Goal: Task Accomplishment & Management: Complete application form

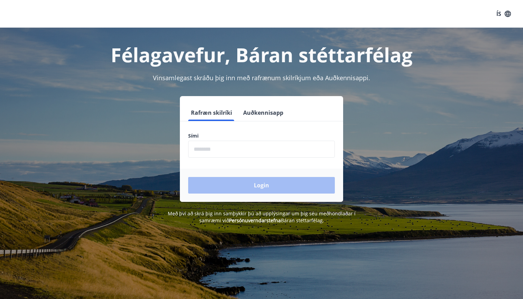
click at [267, 147] on input "phone" at bounding box center [261, 149] width 147 height 17
click at [225, 159] on form "Rafræn skilríki Auðkennisapp Sími ​ Login" at bounding box center [261, 153] width 163 height 98
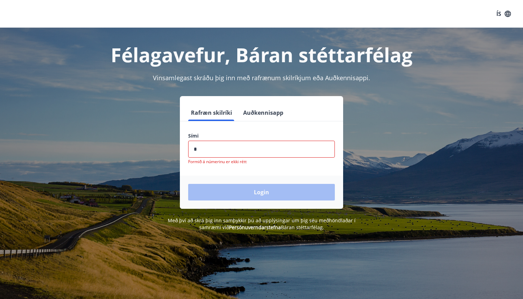
click at [225, 152] on input "phone" at bounding box center [261, 149] width 147 height 17
paste input "********"
type input "********"
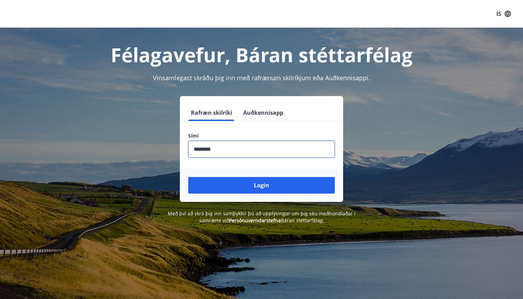
click at [262, 185] on button "Login" at bounding box center [261, 185] width 147 height 17
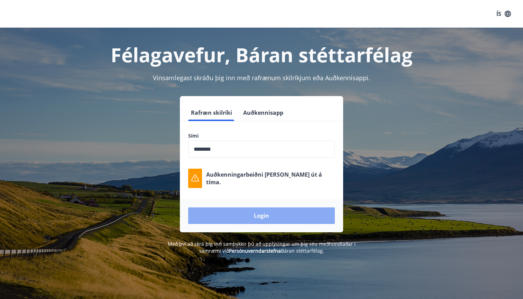
click at [232, 214] on button "Login" at bounding box center [261, 216] width 147 height 17
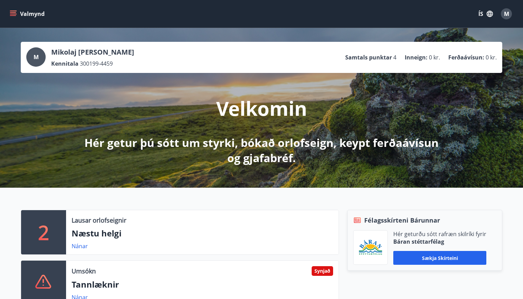
click at [19, 21] on div "Valmynd ÍS M" at bounding box center [261, 14] width 506 height 17
click at [12, 14] on icon "menu" at bounding box center [14, 13] width 8 height 1
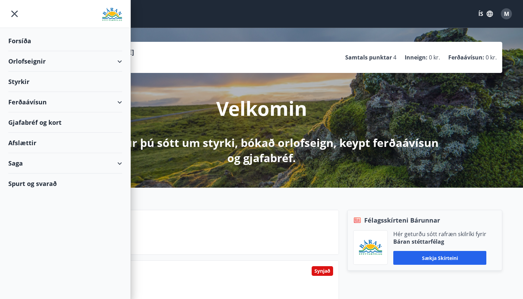
click at [117, 94] on div "Ferðaávísun" at bounding box center [65, 102] width 114 height 20
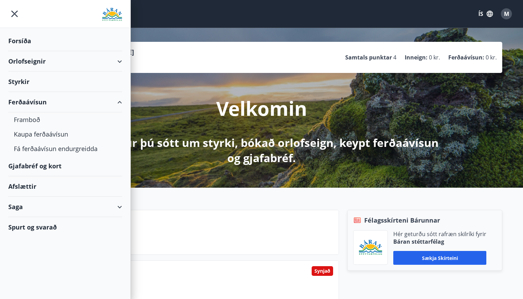
click at [122, 77] on div "Styrkir" at bounding box center [65, 82] width 114 height 20
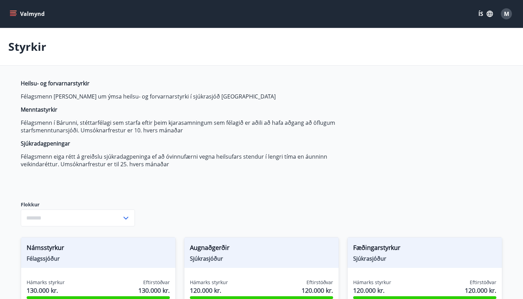
type input "***"
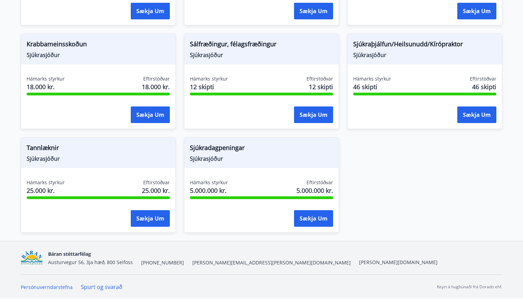
scroll to position [515, 0]
drag, startPoint x: 62, startPoint y: 158, endPoint x: 17, endPoint y: 144, distance: 47.2
click at [17, 144] on div "Tannlæknir Sjúkrasjóður Hámarks styrkur 25.000 kr. Eftirstöðvar 25.000 kr. Sækj…" at bounding box center [93, 181] width 163 height 104
copy div "Tannlæknir Sjúkrasjóður"
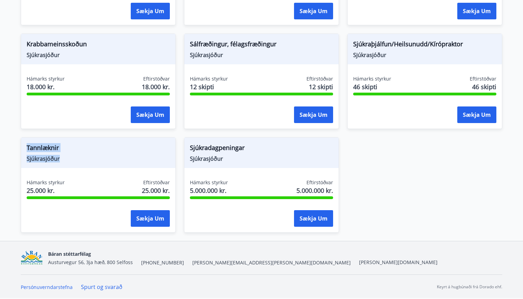
click at [57, 218] on div "Sækja um" at bounding box center [98, 218] width 143 height 17
click at [137, 218] on button "Sækja um" at bounding box center [150, 218] width 39 height 17
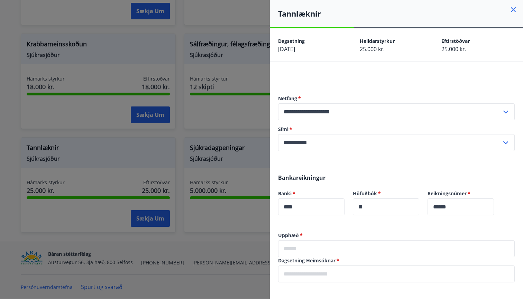
click at [513, 12] on icon at bounding box center [513, 10] width 8 height 8
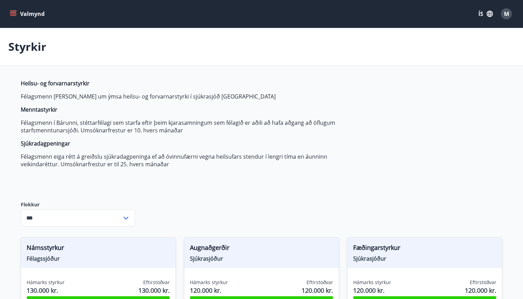
scroll to position [0, 0]
click at [502, 16] on div "M" at bounding box center [506, 13] width 11 height 11
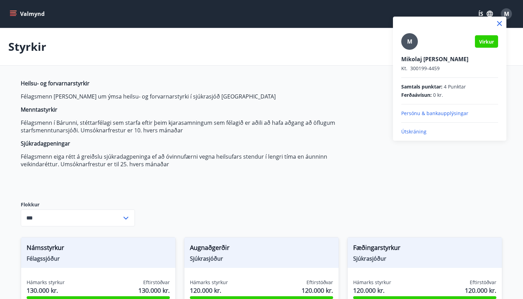
click at [420, 132] on p "Útskráning" at bounding box center [449, 131] width 97 height 7
